Goal: Task Accomplishment & Management: Manage account settings

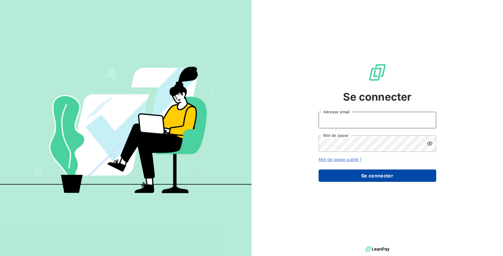
type input "[EMAIL_ADDRESS][DOMAIN_NAME]"
click at [359, 175] on button "Se connecter" at bounding box center [378, 176] width 118 height 12
